Goal: Use online tool/utility

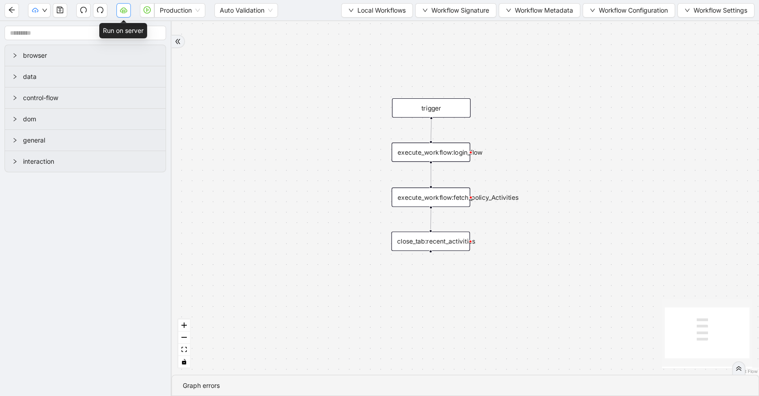
click at [122, 12] on icon "cloud-server" at bounding box center [123, 9] width 7 height 7
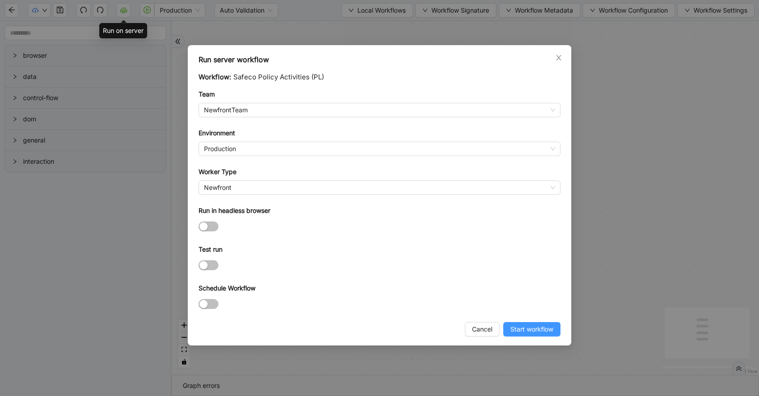
click at [538, 328] on span "Start workflow" at bounding box center [531, 329] width 43 height 10
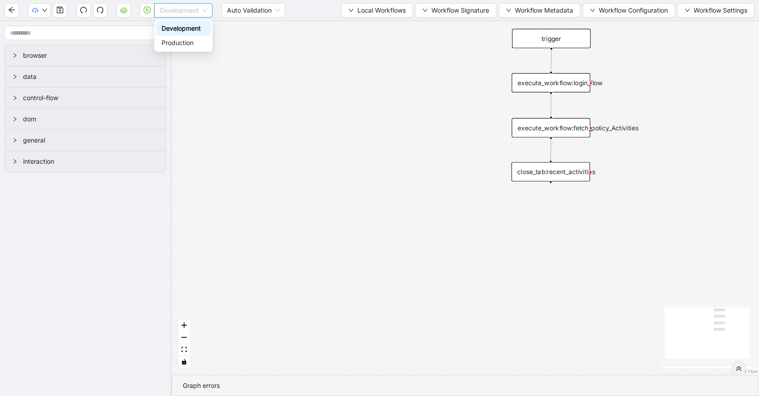
click at [175, 11] on span "Development" at bounding box center [183, 11] width 47 height 14
click at [176, 42] on div "Production" at bounding box center [183, 43] width 44 height 10
click at [125, 13] on icon "cloud-server" at bounding box center [123, 9] width 7 height 7
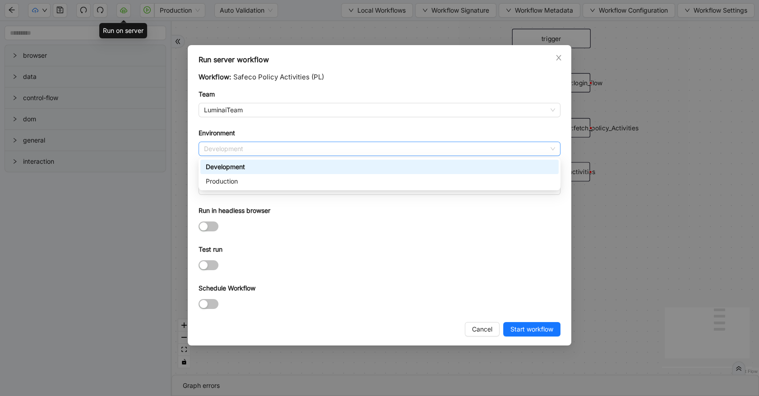
click at [276, 150] on span "Development" at bounding box center [379, 149] width 351 height 14
click at [277, 177] on div "Production" at bounding box center [379, 181] width 347 height 10
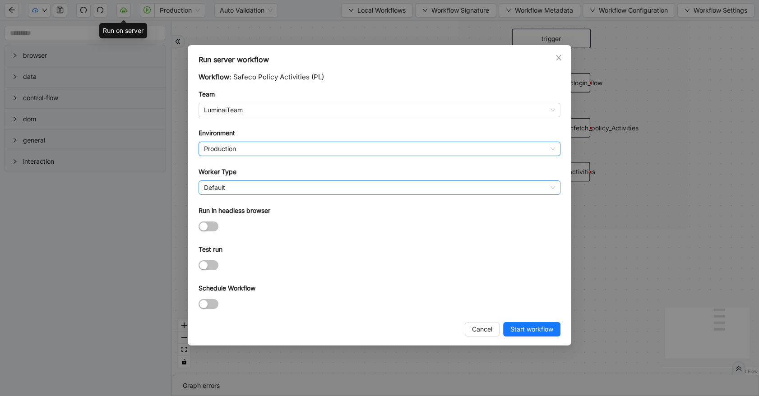
click at [257, 186] on span "Default" at bounding box center [379, 188] width 351 height 14
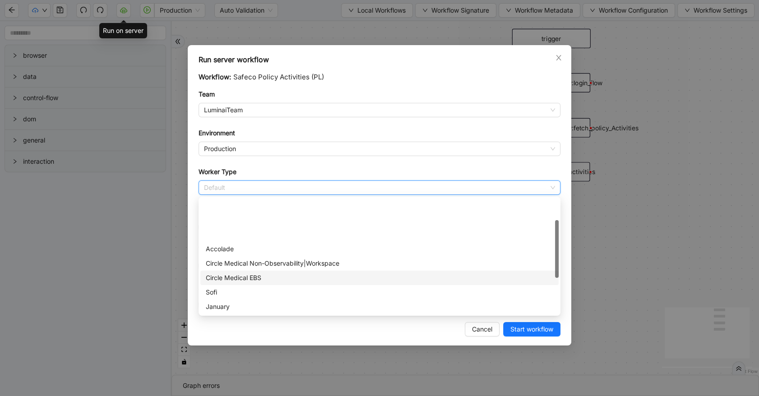
scroll to position [49, 0]
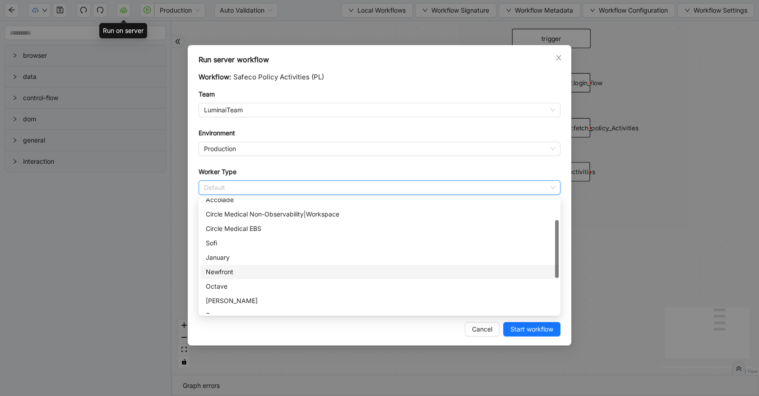
click at [239, 273] on div "Newfront" at bounding box center [379, 272] width 347 height 10
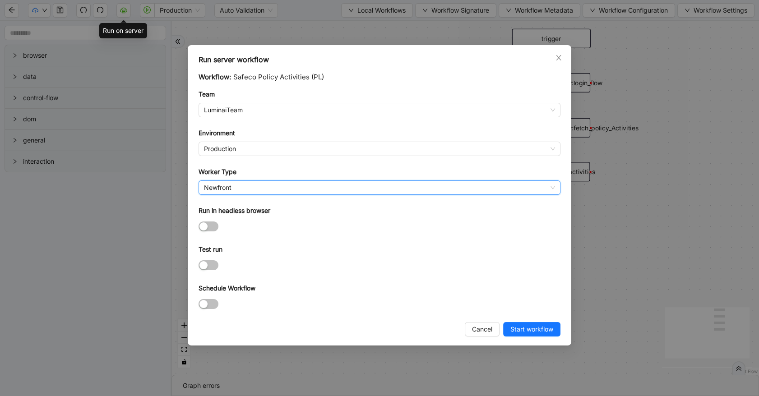
click at [515, 325] on span "Start workflow" at bounding box center [531, 329] width 43 height 10
